Goal: Task Accomplishment & Management: Use online tool/utility

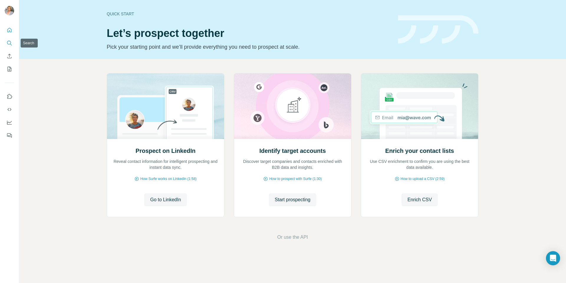
click at [6, 44] on icon "Search" at bounding box center [9, 43] width 6 height 6
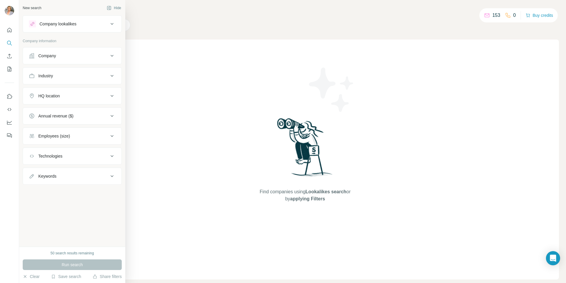
click at [29, 23] on div at bounding box center [32, 23] width 7 height 7
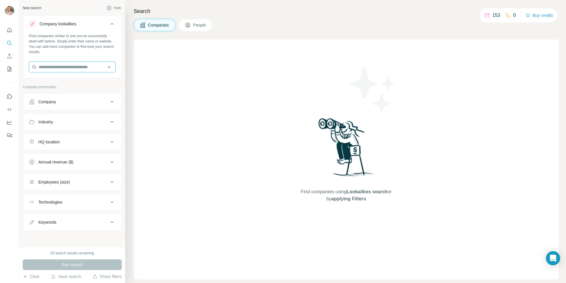
click at [67, 67] on input "text" at bounding box center [72, 67] width 87 height 11
type input "*"
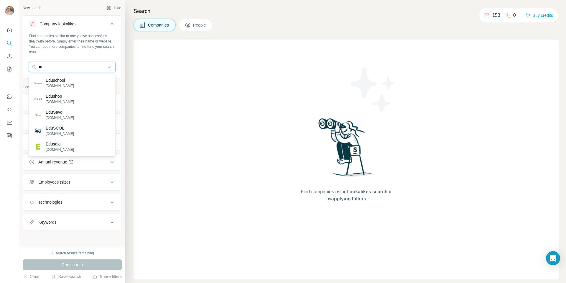
type input "*"
drag, startPoint x: 58, startPoint y: 67, endPoint x: 26, endPoint y: 67, distance: 32.7
click at [26, 67] on div "Find companies similar to one you've successfully dealt with before. Simply ent…" at bounding box center [72, 55] width 98 height 44
type input "****"
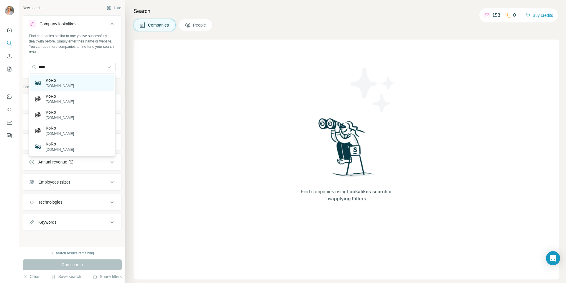
click at [62, 81] on p "KoRo" at bounding box center [60, 80] width 28 height 6
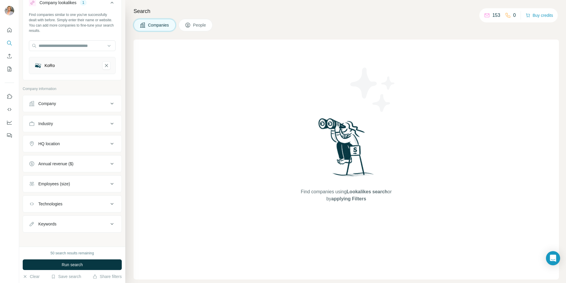
scroll to position [24, 0]
click at [60, 159] on div "Annual revenue ($)" at bounding box center [55, 161] width 35 height 6
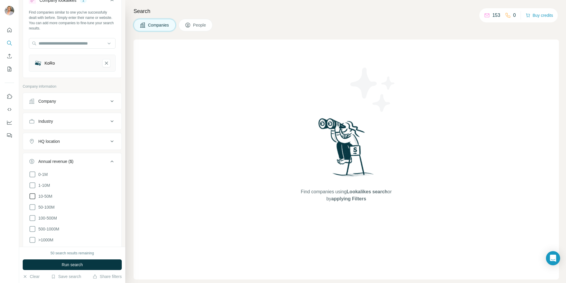
click at [32, 198] on icon at bounding box center [32, 195] width 7 height 7
click at [34, 208] on icon at bounding box center [32, 206] width 7 height 7
click at [33, 219] on icon at bounding box center [32, 217] width 7 height 7
click at [33, 230] on icon at bounding box center [32, 229] width 6 height 6
click at [32, 195] on icon at bounding box center [32, 196] width 2 height 2
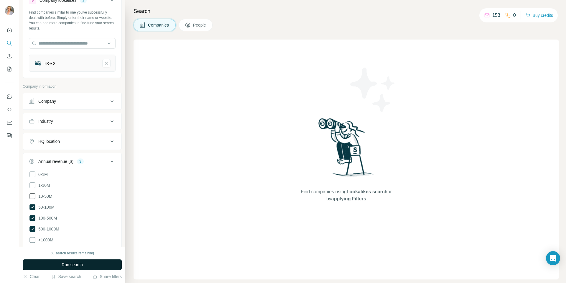
click at [90, 264] on button "Run search" at bounding box center [72, 264] width 99 height 11
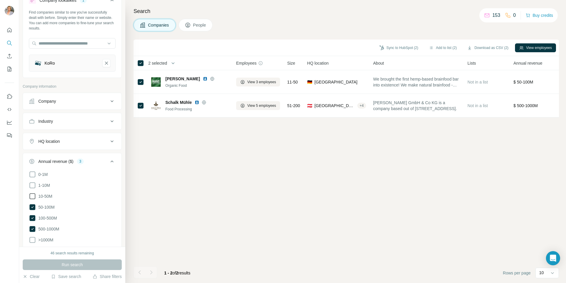
click at [34, 196] on icon at bounding box center [32, 195] width 7 height 7
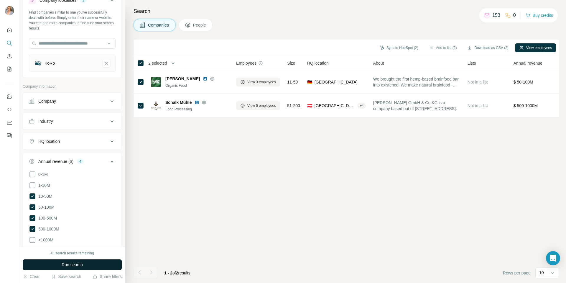
click at [74, 267] on button "Run search" at bounding box center [72, 264] width 99 height 11
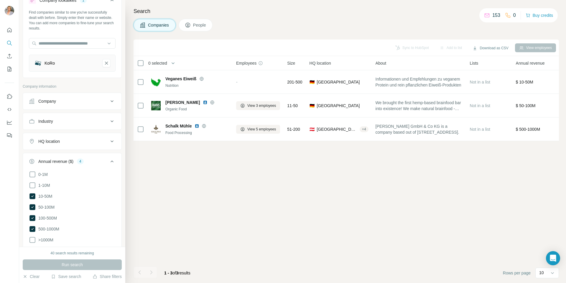
click at [202, 25] on span "People" at bounding box center [200, 25] width 14 height 6
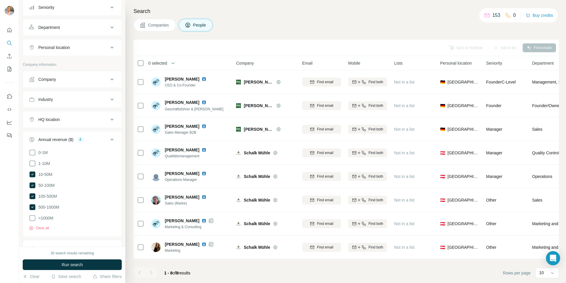
scroll to position [203, 0]
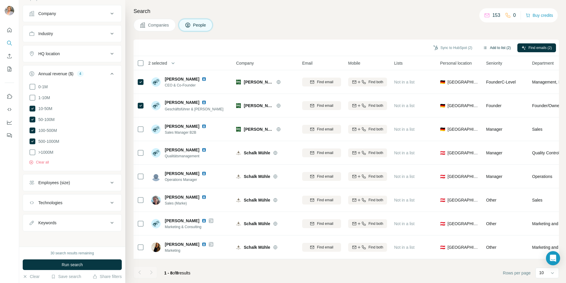
click at [486, 47] on button "Add to list (2)" at bounding box center [496, 47] width 36 height 9
click at [500, 47] on button "Add to list (2)" at bounding box center [496, 47] width 36 height 9
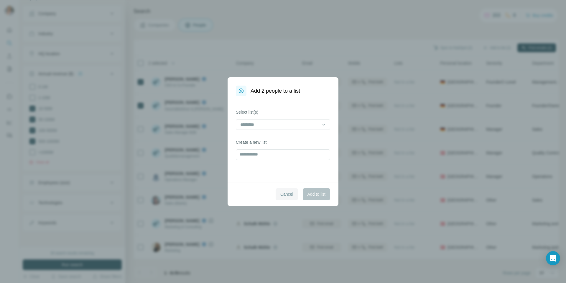
click at [287, 197] on button "Cancel" at bounding box center [286, 194] width 22 height 12
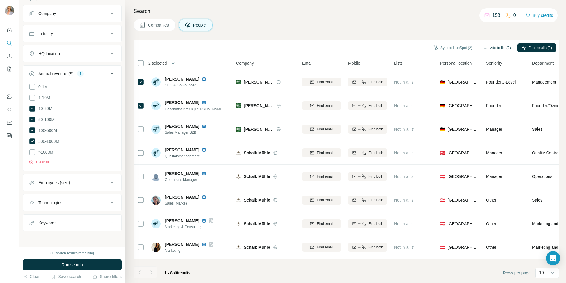
click at [483, 48] on icon "button" at bounding box center [485, 47] width 5 height 5
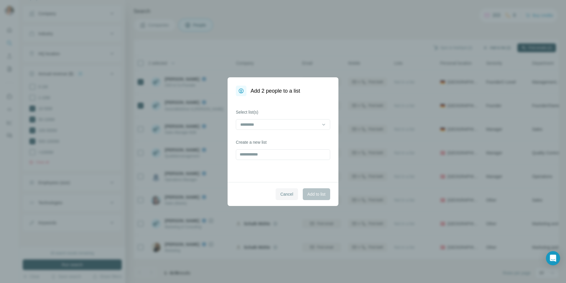
click at [287, 195] on span "Cancel" at bounding box center [286, 194] width 13 height 6
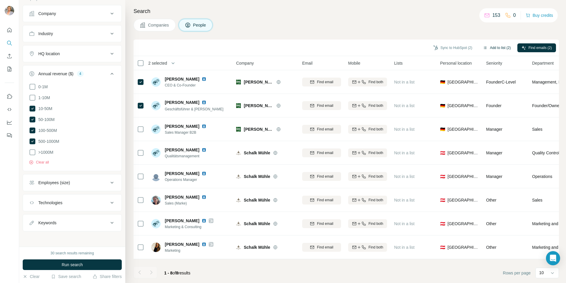
click at [501, 47] on button "Add to list (2)" at bounding box center [496, 47] width 36 height 9
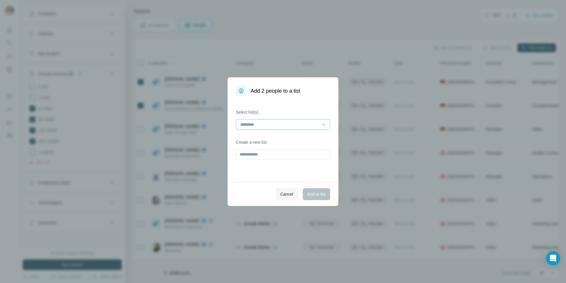
click at [305, 126] on input at bounding box center [280, 124] width 80 height 6
click at [288, 196] on span "Cancel" at bounding box center [286, 194] width 13 height 6
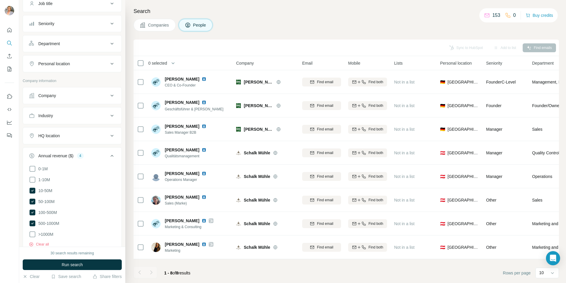
scroll to position [0, 0]
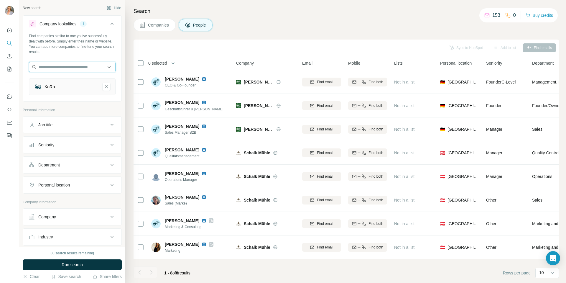
click at [84, 68] on input "text" at bounding box center [72, 67] width 87 height 11
click at [253, 32] on div "Search Companies People Sync to HubSpot Add to list Find emails 0 selected Peop…" at bounding box center [345, 141] width 440 height 283
click at [505, 48] on div "Add to list" at bounding box center [504, 47] width 31 height 9
click at [477, 49] on div "Sync to HubSpot Add to list Find emails" at bounding box center [345, 47] width 419 height 10
click at [444, 50] on button "Sync to HubSpot (1)" at bounding box center [452, 47] width 47 height 9
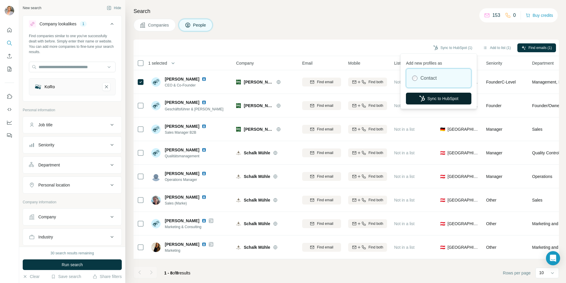
click at [440, 97] on button "Sync to HubSpot" at bounding box center [438, 99] width 65 height 12
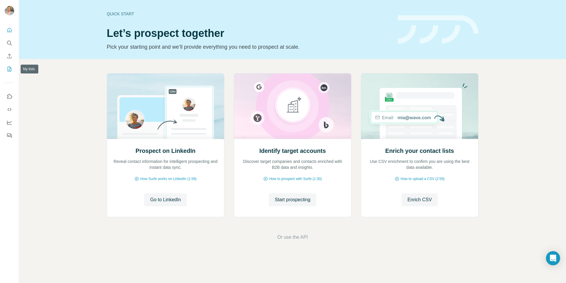
click at [11, 65] on button "My lists" at bounding box center [9, 69] width 9 height 11
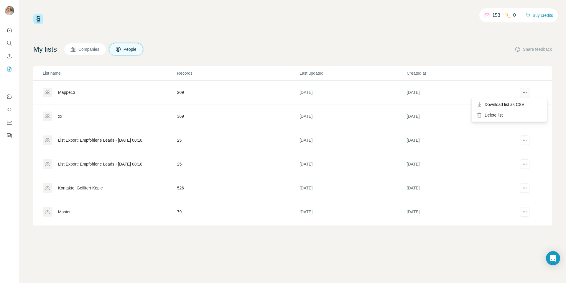
click at [525, 91] on icon "actions" at bounding box center [525, 92] width 6 height 6
click at [518, 103] on span "Download list as CSV" at bounding box center [504, 104] width 40 height 6
click at [94, 53] on button "Companies" at bounding box center [85, 49] width 42 height 12
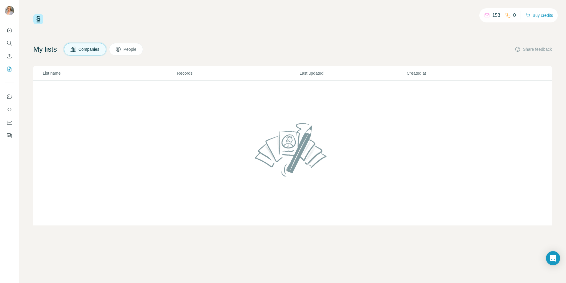
click at [132, 51] on span "People" at bounding box center [130, 49] width 14 height 6
